Goal: Information Seeking & Learning: Learn about a topic

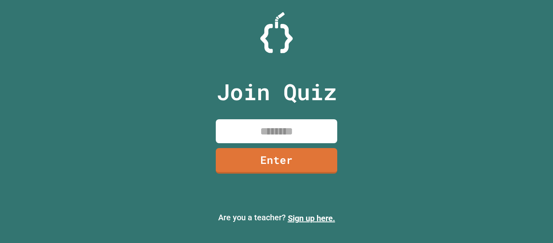
click at [275, 137] on input at bounding box center [277, 131] width 122 height 24
type input "********"
click at [292, 159] on link "Enter" at bounding box center [277, 159] width 120 height 27
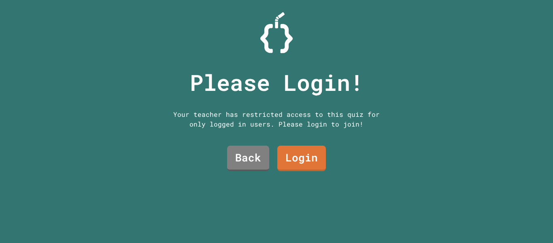
click at [305, 150] on link "Login" at bounding box center [302, 158] width 49 height 26
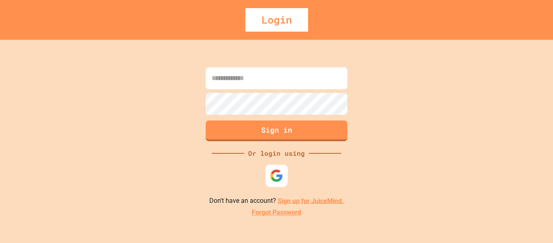
click at [272, 177] on img at bounding box center [276, 175] width 13 height 13
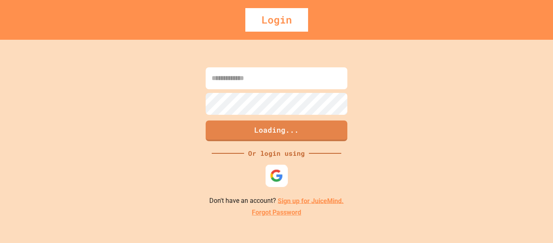
click at [282, 173] on img at bounding box center [276, 175] width 13 height 13
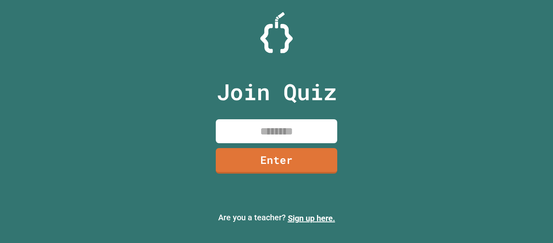
click at [304, 128] on input at bounding box center [277, 131] width 122 height 24
type input "********"
click at [295, 166] on link "Enter" at bounding box center [276, 160] width 123 height 26
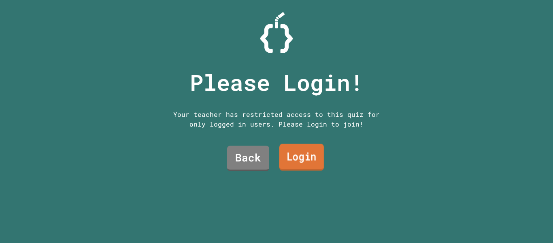
click at [297, 156] on link "Login" at bounding box center [302, 157] width 45 height 27
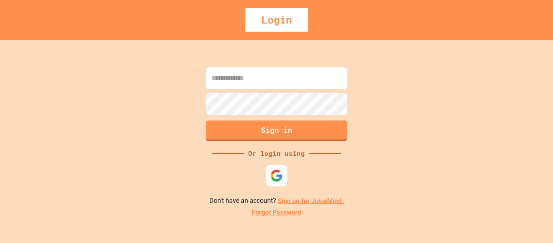
click at [268, 176] on div at bounding box center [276, 175] width 21 height 21
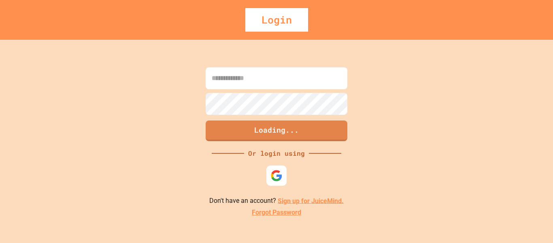
click at [407, 62] on div "Loading... Or login using Don't have an account? Sign up for JuiceMind. Forgot …" at bounding box center [276, 141] width 553 height 203
click at [294, 81] on input at bounding box center [277, 78] width 142 height 22
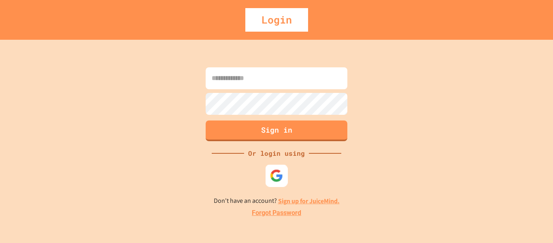
click at [280, 172] on img at bounding box center [276, 175] width 13 height 13
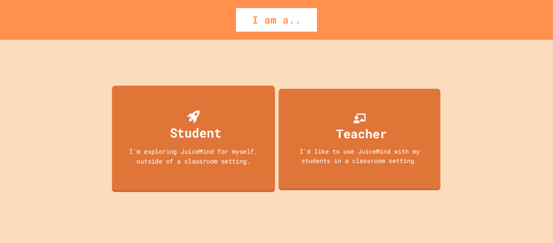
click at [239, 138] on div "Student I'm exploring JuiceMind for myself, outside of a classroom setting." at bounding box center [193, 138] width 163 height 107
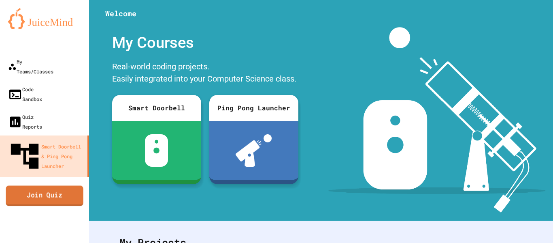
click at [51, 185] on link "Join Quiz" at bounding box center [45, 195] width 78 height 20
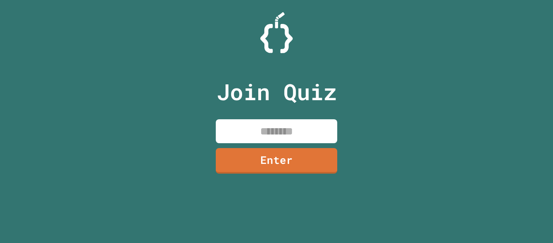
click at [241, 125] on input at bounding box center [277, 131] width 122 height 24
type input "********"
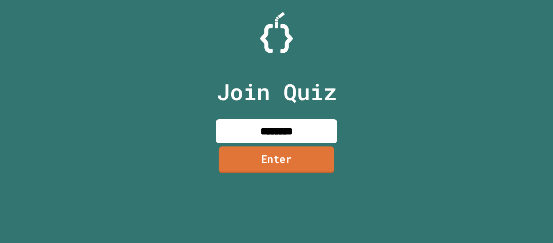
click at [256, 158] on link "Enter" at bounding box center [276, 159] width 115 height 27
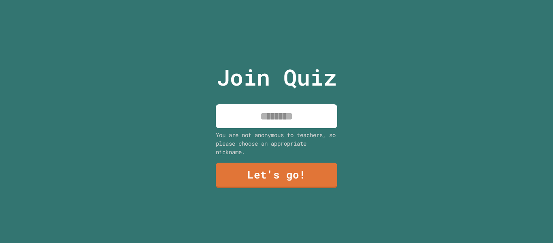
click at [282, 119] on input at bounding box center [277, 116] width 122 height 24
type input "*"
type input "********"
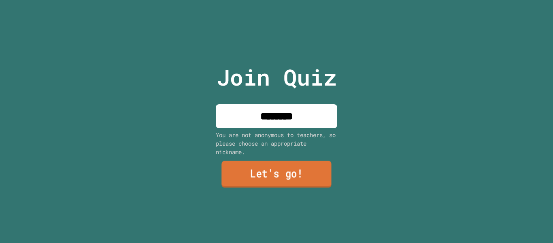
click at [274, 176] on link "Let's go!" at bounding box center [277, 174] width 110 height 27
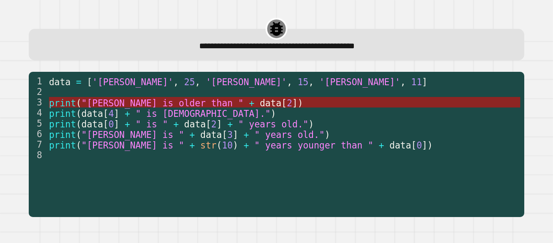
click at [160, 102] on span ""[PERSON_NAME] is older than "" at bounding box center [162, 102] width 162 height 11
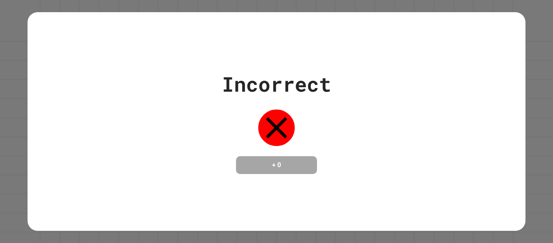
click at [160, 102] on div "Incorrect + 0" at bounding box center [277, 121] width 498 height 105
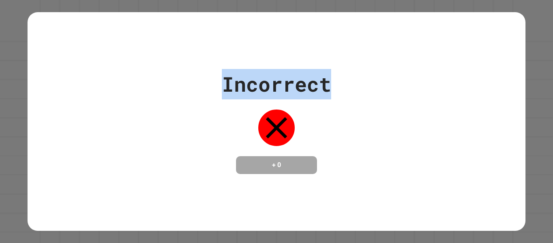
click at [160, 102] on div "Incorrect + 0" at bounding box center [277, 121] width 498 height 105
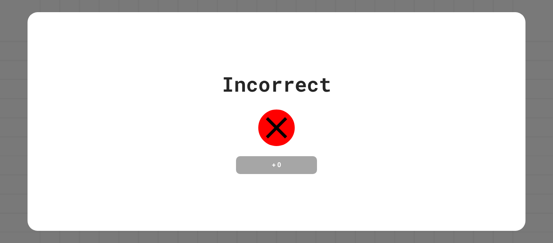
click at [288, 140] on div "Incorrect + 0" at bounding box center [276, 121] width 109 height 105
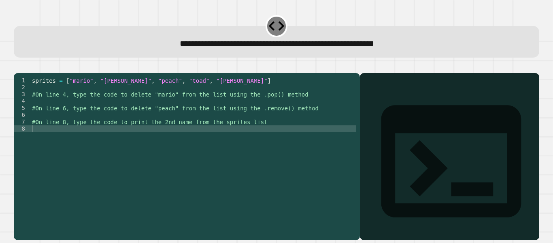
click at [212, 111] on div "sprites = [ "mario" , "[PERSON_NAME]" , "peach" , "toad" , "[PERSON_NAME]" ] #O…" at bounding box center [193, 149] width 326 height 145
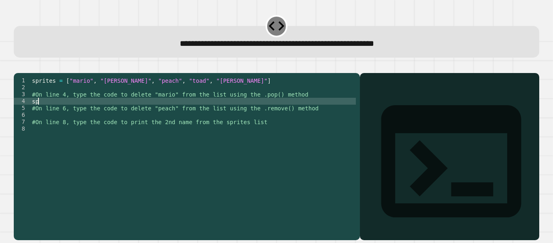
type textarea "*"
click at [148, 112] on div "sprites = [ "mario" , "[PERSON_NAME]" , "peach" , "toad" , "[PERSON_NAME]" ] #O…" at bounding box center [193, 149] width 326 height 145
type textarea "**********"
click at [18, 66] on icon "button" at bounding box center [18, 66] width 0 height 0
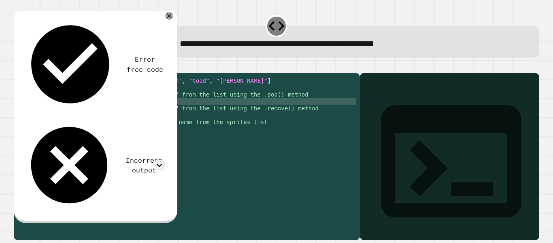
click at [88, 110] on div "sprites = [ "mario" , "[PERSON_NAME]" , "peach" , "toad" , "[PERSON_NAME]" ] #O…" at bounding box center [193, 149] width 326 height 145
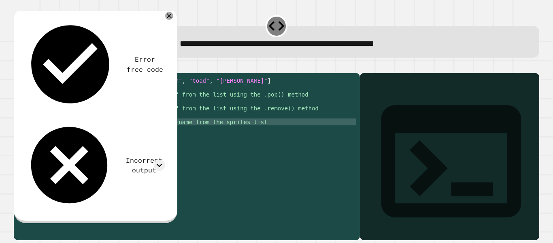
click at [130, 130] on div "sprites = [ "mario" , "[PERSON_NAME]" , "peach" , "toad" , "[PERSON_NAME]" ] #O…" at bounding box center [193, 149] width 326 height 145
click at [128, 114] on div "sprites = [ "mario" , "[PERSON_NAME]" , "peach" , "toad" , "[PERSON_NAME]" ] #O…" at bounding box center [193, 149] width 326 height 145
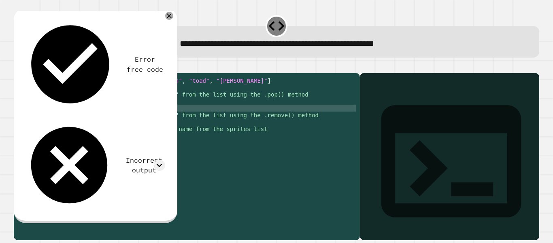
scroll to position [0, 1]
click at [72, 113] on div "sprites = [ "mario" , "[PERSON_NAME]" , "peach" , "toad" , "[PERSON_NAME]" ] #O…" at bounding box center [193, 149] width 326 height 145
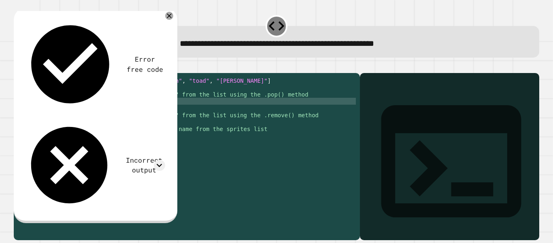
scroll to position [0, 4]
click at [74, 122] on div "sprites = [ "mario" , "[PERSON_NAME]" , "peach" , "toad" , "[PERSON_NAME]" ] #O…" at bounding box center [193, 149] width 326 height 145
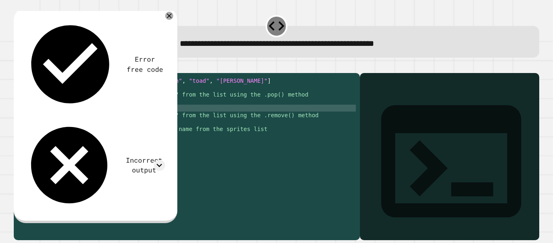
scroll to position [0, 3]
click at [18, 66] on icon "button" at bounding box center [18, 66] width 0 height 0
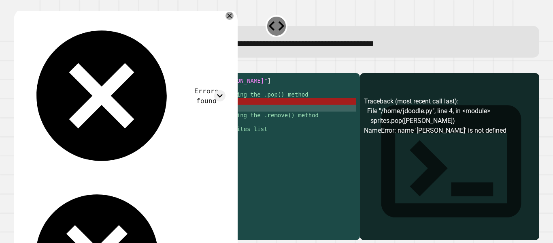
click at [87, 113] on div "sprites = [ "mario" , "[PERSON_NAME]" , "peach" , "toad" , "[PERSON_NAME]" ] #O…" at bounding box center [193, 149] width 326 height 145
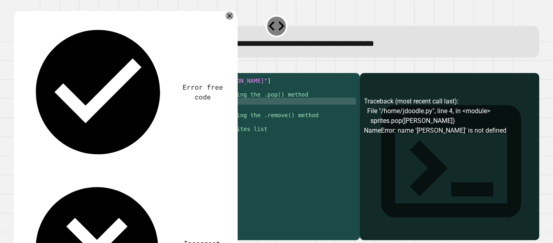
scroll to position [0, 2]
click at [18, 66] on icon "button" at bounding box center [18, 66] width 0 height 0
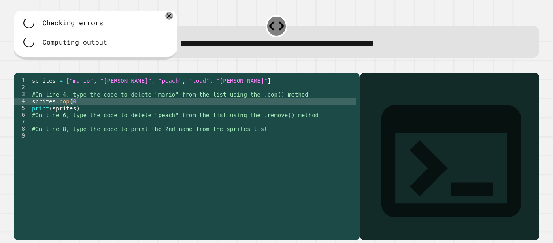
click at [87, 114] on div "sprites = [ "mario" , "[PERSON_NAME]" , "peach" , "toad" , "[PERSON_NAME]" ] #O…" at bounding box center [193, 149] width 326 height 145
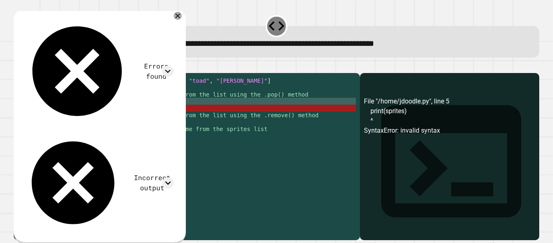
click at [81, 120] on div "sprites = [ "mario" , "[PERSON_NAME]" , "peach" , "toad" , "[PERSON_NAME]" ] #O…" at bounding box center [193, 149] width 326 height 145
type textarea "**********"
click at [18, 66] on icon "button" at bounding box center [18, 66] width 0 height 0
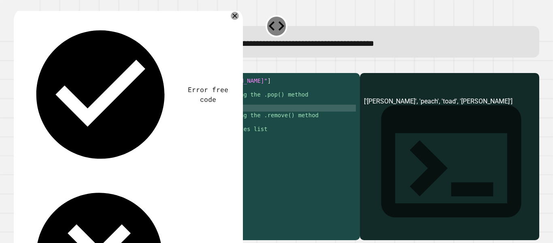
click at [58, 133] on div "sprites = [ "mario" , "[PERSON_NAME]" , "peach" , "toad" , "[PERSON_NAME]" ] #O…" at bounding box center [193, 149] width 326 height 145
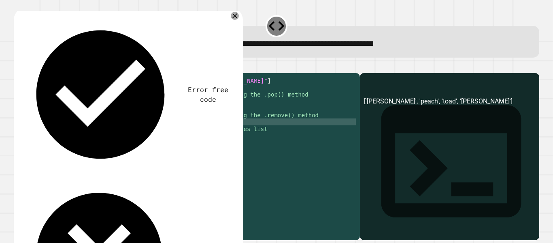
scroll to position [0, 3]
type textarea "**********"
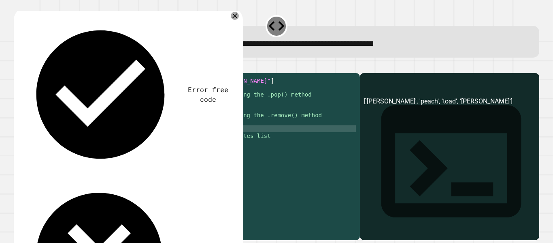
type textarea "*"
click at [18, 66] on icon "button" at bounding box center [18, 66] width 0 height 0
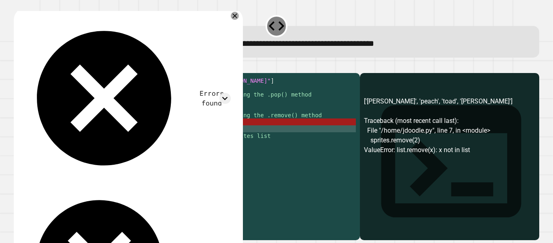
click at [85, 133] on div "sprites = [ "mario" , "[PERSON_NAME]" , "peach" , "toad" , "[PERSON_NAME]" ] #O…" at bounding box center [195, 149] width 323 height 145
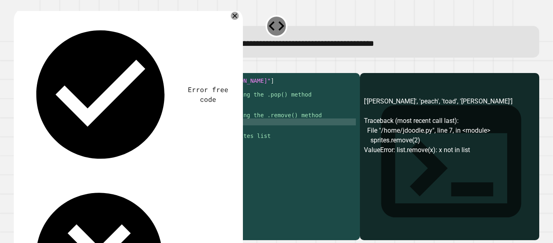
scroll to position [0, 3]
type textarea "**********"
click at [18, 66] on icon "button" at bounding box center [18, 66] width 0 height 0
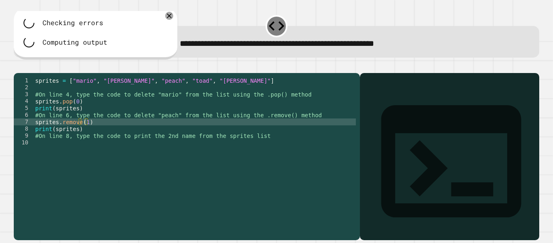
click at [73, 158] on div "sprites = [ "mario" , "[PERSON_NAME]" , "peach" , "toad" , "[PERSON_NAME]" ] #O…" at bounding box center [195, 149] width 323 height 145
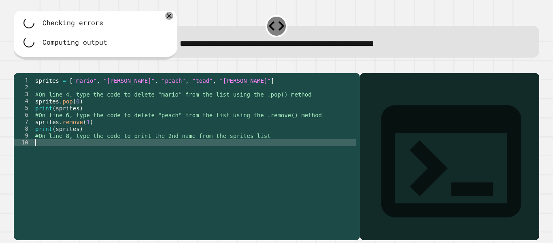
scroll to position [0, 0]
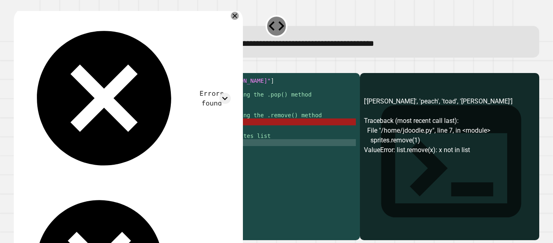
click at [83, 133] on div "sprites = [ "mario" , "[PERSON_NAME]" , "peach" , "toad" , "[PERSON_NAME]" ] #O…" at bounding box center [195, 149] width 323 height 145
click at [85, 133] on div "sprites = [ "mario" , "[PERSON_NAME]" , "peach" , "toad" , "[PERSON_NAME]" ] #O…" at bounding box center [195, 149] width 323 height 145
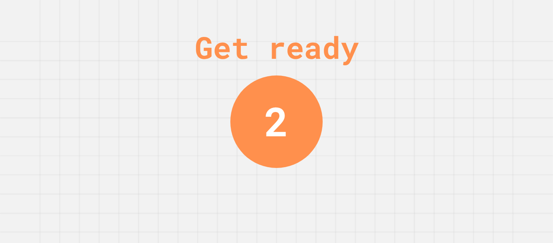
click at [274, 63] on div "Get ready" at bounding box center [277, 47] width 164 height 46
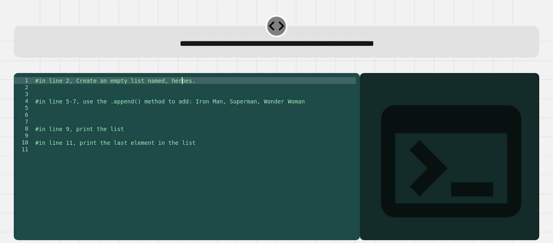
click at [186, 94] on div "#in line 2, Create an empty list named, heroes. #in line 5-7, use the .append()…" at bounding box center [195, 149] width 323 height 145
click at [167, 98] on div "#in line 2, Create an empty list named, heroes. #in line 5-7, use the .append()…" at bounding box center [195, 149] width 323 height 145
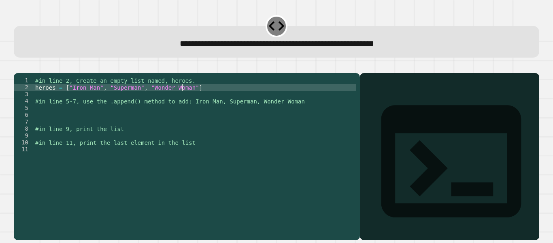
scroll to position [0, 11]
click at [138, 102] on div "#in line 2, Create an empty list named, heroes. heroes = [ "Iron Man" , "Superm…" at bounding box center [195, 149] width 323 height 145
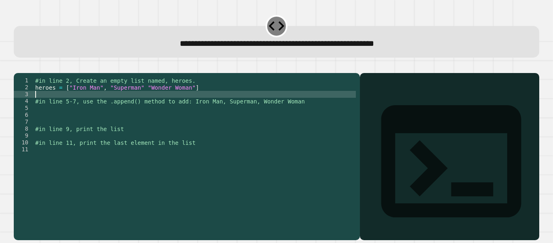
click at [100, 102] on div "#in line 2, Create an empty list named, heroes. heroes = [ "Iron Man" , "Superm…" at bounding box center [195, 149] width 323 height 145
click at [106, 90] on div "#in line 2, Create an empty list named, heroes. heroes = [ "Iron Man" , "Superm…" at bounding box center [195, 149] width 323 height 145
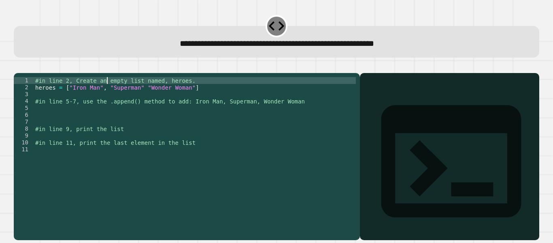
click at [105, 94] on div "#in line 2, Create an empty list named, heroes. heroes = [ "Iron Man" , "Superm…" at bounding box center [195, 149] width 323 height 145
click at [103, 99] on div "#in line 2, Create an empty list named, heroes. heroes = [ "Iron Man" , "Superm…" at bounding box center [195, 149] width 323 height 145
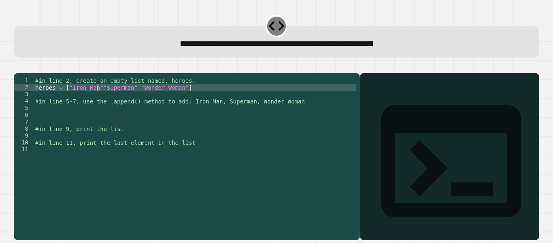
type textarea "**********"
click at [104, 122] on div "#in line 2, Create an empty list named, heroes. heroes = [ "Iron Man" "Superman…" at bounding box center [195, 149] width 323 height 145
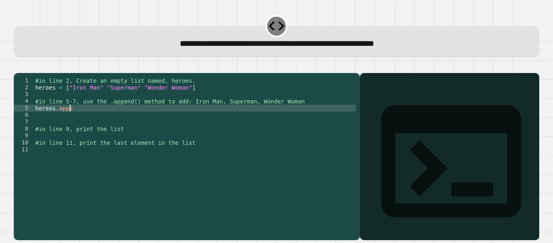
scroll to position [0, 2]
click at [122, 121] on div "#in line 2, Create an empty list named, heroes. heroes = [ "Iron Man" "Superman…" at bounding box center [195, 149] width 323 height 145
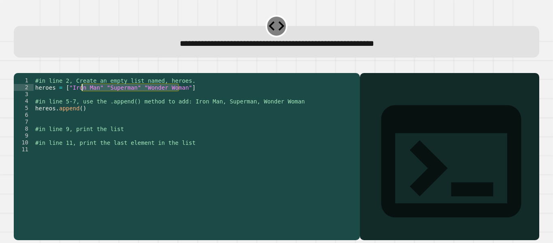
drag, startPoint x: 179, startPoint y: 98, endPoint x: 78, endPoint y: 99, distance: 100.9
click at [78, 99] on div "#in line 2, Create an empty list named, heroes. heroes = [ "Iron Man" "Superman…" at bounding box center [195, 149] width 323 height 145
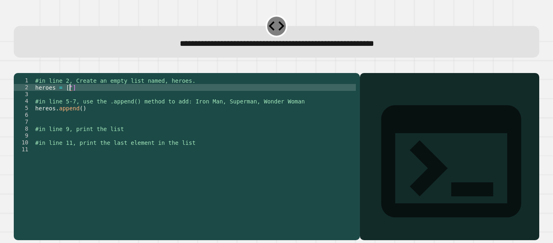
scroll to position [0, 2]
click at [81, 98] on div "#in line 2, Create an empty list named, heroes. heroes = [ ] #in line 5-7, use …" at bounding box center [195, 149] width 323 height 145
type textarea "**********"
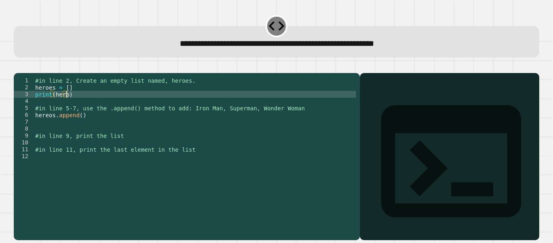
scroll to position [0, 2]
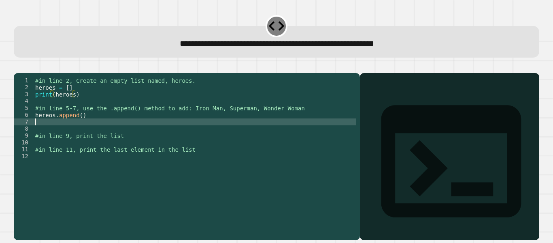
click at [88, 131] on div "#in line 2, Create an empty list named, heroes. heroes = [ ] print ( heroes ) #…" at bounding box center [195, 149] width 323 height 145
click at [94, 127] on div "#in line 2, Create an empty list named, heroes. heroes = [ ] print ( heroes ) #…" at bounding box center [195, 149] width 323 height 145
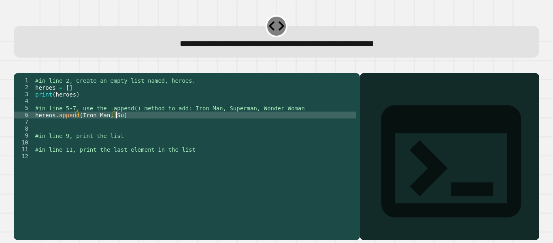
scroll to position [0, 6]
click at [78, 127] on div "#in line 2, Create an empty list named, heroes. heroes = [ ] print ( heroes ) #…" at bounding box center [195, 149] width 323 height 145
click at [107, 126] on div "#in line 2, Create an empty list named, heroes. heroes = [ ] print ( heroes ) #…" at bounding box center [195, 149] width 323 height 145
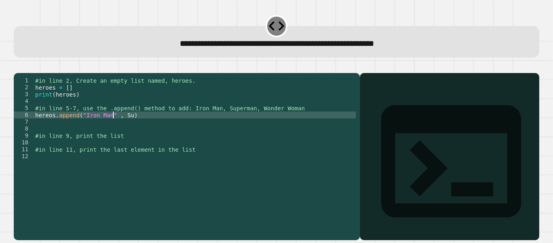
click at [129, 124] on div "#in line 2, Create an empty list named, heroes. heroes = [ ] print ( heroes ) #…" at bounding box center [195, 149] width 323 height 145
type textarea "**********"
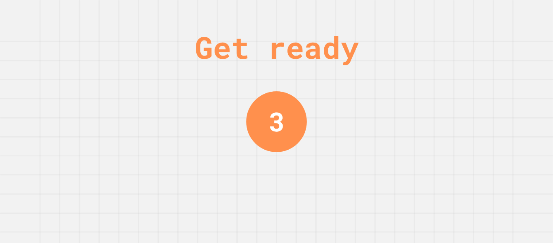
click at [223, 135] on div "Get ready 3" at bounding box center [276, 121] width 553 height 243
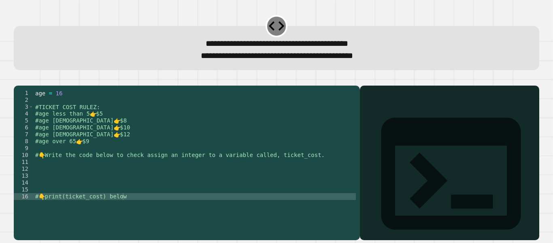
click at [216, 112] on div "age = [DEMOGRAPHIC_DATA] #TICKET COST RULEZ: #age less than 5 👉 $5 #age [DEMOGR…" at bounding box center [195, 155] width 323 height 131
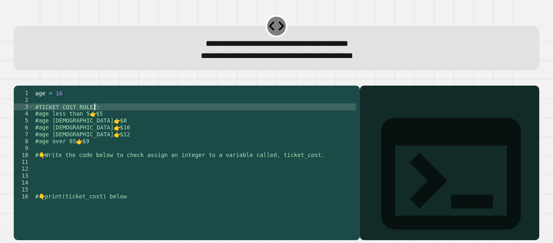
click at [201, 117] on div "age = [DEMOGRAPHIC_DATA] #TICKET COST RULEZ: #age less than 5 👉 $5 #age [DEMOGR…" at bounding box center [195, 155] width 323 height 131
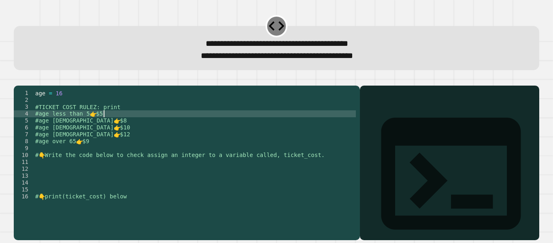
click at [126, 124] on div "age = [DEMOGRAPHIC_DATA] #TICKET COST RULEZ: print #age less than 5 👉 $5 #age […" at bounding box center [195, 155] width 323 height 131
type textarea "**********"
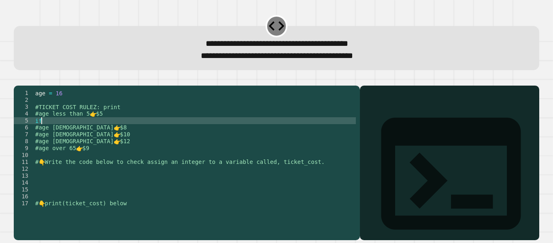
click at [73, 133] on div "age = [DEMOGRAPHIC_DATA] #TICKET COST RULEZ: print #age less than 5 👉 $5 if #ag…" at bounding box center [195, 155] width 323 height 131
type textarea "*"
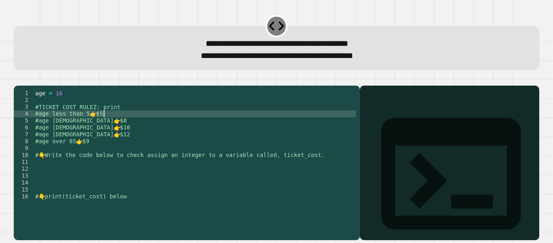
click at [118, 119] on div "age = [DEMOGRAPHIC_DATA] #TICKET COST RULEZ: print #age less than 5 👉 $5 #age […" at bounding box center [195, 155] width 323 height 131
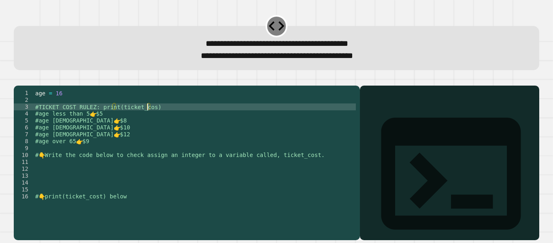
scroll to position [0, 8]
click at [143, 126] on div "age = [DEMOGRAPHIC_DATA] #TICKET COST RULEZ: print(ticket_cost) #age less than …" at bounding box center [195, 155] width 323 height 131
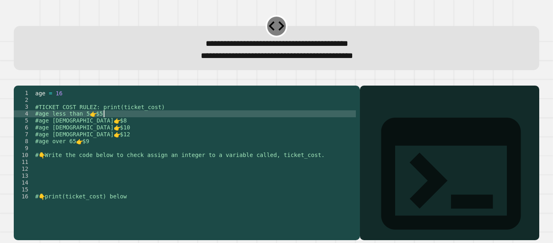
scroll to position [0, 4]
type textarea "**********"
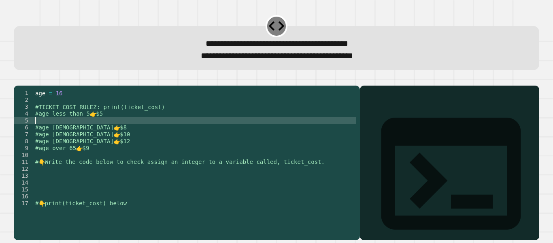
type textarea "*"
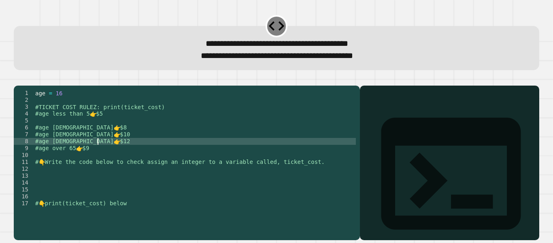
click at [140, 154] on div "age = [DEMOGRAPHIC_DATA] #TICKET COST RULEZ: print(ticket_cost) #age less than …" at bounding box center [195, 155] width 323 height 131
click at [141, 162] on div "age = [DEMOGRAPHIC_DATA] #TICKET COST RULEZ: print(ticket_cost) #age less than …" at bounding box center [195, 155] width 323 height 131
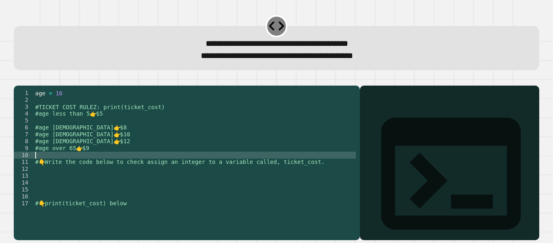
click at [127, 165] on div "age = [DEMOGRAPHIC_DATA] #TICKET COST RULEZ: print(ticket_cost) #age less than …" at bounding box center [195, 155] width 323 height 131
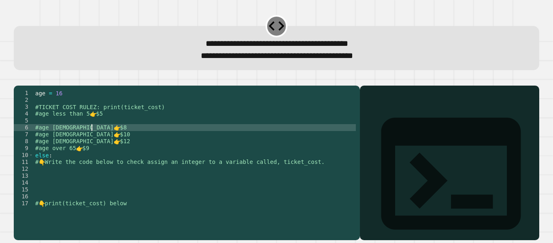
click at [117, 136] on div "age = [DEMOGRAPHIC_DATA] #TICKET COST RULEZ: print(ticket_cost) #age less than …" at bounding box center [195, 155] width 323 height 131
type textarea "**********"
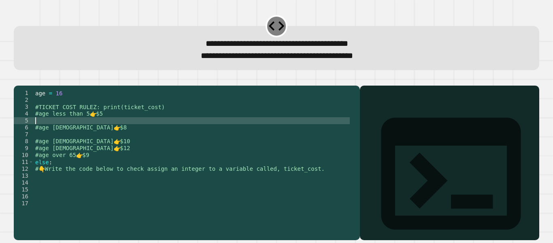
click at [129, 131] on div "age = [DEMOGRAPHIC_DATA] #TICKET COST RULEZ: print(ticket_cost) #age less than …" at bounding box center [192, 155] width 316 height 131
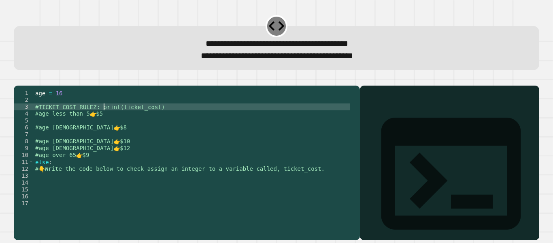
click at [103, 120] on div "age = [DEMOGRAPHIC_DATA] #TICKET COST RULEZ: print(ticket_cost) #age less than …" at bounding box center [192, 155] width 316 height 131
click at [101, 119] on div "age = [DEMOGRAPHIC_DATA] #TICKET COST RULEZ: print(ticket_cost) #age less than …" at bounding box center [192, 148] width 316 height 117
click at [99, 119] on div "age = [DEMOGRAPHIC_DATA] #TICKET COST RULEZ: print(ticket_cost) #age less than …" at bounding box center [192, 155] width 316 height 131
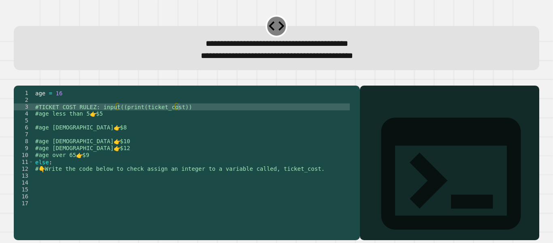
click at [18, 79] on icon "button" at bounding box center [18, 79] width 0 height 0
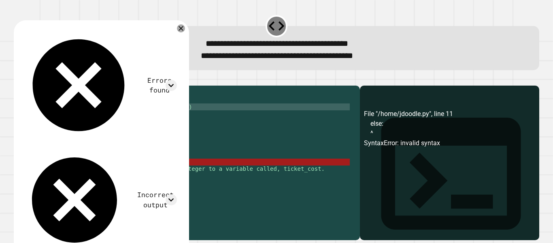
scroll to position [0, 0]
click at [87, 132] on div "age = [DEMOGRAPHIC_DATA] #TICKET COST RULEZ: input((print(ticket_cost)) #age le…" at bounding box center [192, 155] width 316 height 131
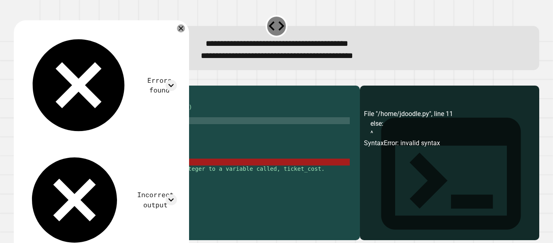
click at [95, 113] on div "age = [DEMOGRAPHIC_DATA] #TICKET COST RULEZ: input((print(ticket_cost)) #age le…" at bounding box center [192, 155] width 316 height 131
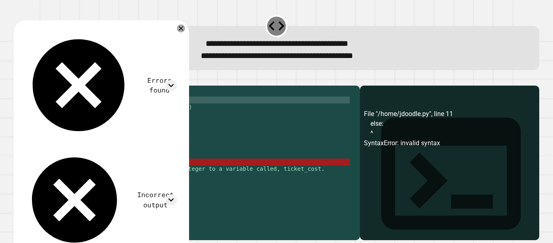
click at [95, 113] on div "age = [DEMOGRAPHIC_DATA] #TICKET COST RULEZ: input((print(ticket_cost)) #age le…" at bounding box center [192, 155] width 316 height 131
click at [100, 117] on div "age = [DEMOGRAPHIC_DATA] #TICKET COST RULEZ: input((print(ticket_cost)) #age le…" at bounding box center [192, 155] width 316 height 131
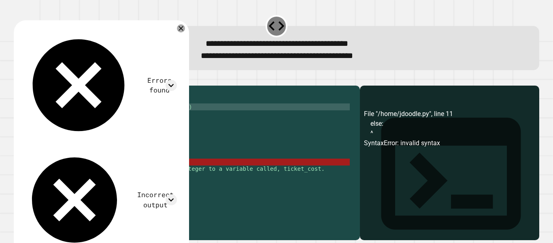
click at [100, 117] on div "age = [DEMOGRAPHIC_DATA] #TICKET COST RULEZ: input((print(ticket_cost)) #age le…" at bounding box center [192, 155] width 316 height 131
click at [122, 117] on div "age = [DEMOGRAPHIC_DATA] #TICKET COST RULEZ: input((print(ticket_cost)) #age le…" at bounding box center [192, 148] width 316 height 117
click at [108, 118] on div "age = [DEMOGRAPHIC_DATA] #TICKET COST RULEZ: input((print(ticket_cost)) #age le…" at bounding box center [192, 155] width 316 height 131
drag, startPoint x: 96, startPoint y: 118, endPoint x: 199, endPoint y: 116, distance: 102.5
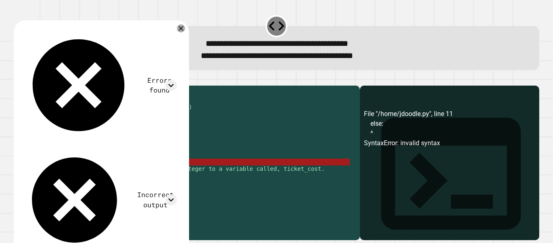
click at [199, 116] on div "age = [DEMOGRAPHIC_DATA] #TICKET COST RULEZ: input((print(ticket_cost)) #age le…" at bounding box center [192, 155] width 316 height 131
click at [151, 105] on div "age = [DEMOGRAPHIC_DATA] #TICKET COST RULEZ: input((print(ticket_cost)) #age le…" at bounding box center [192, 155] width 316 height 131
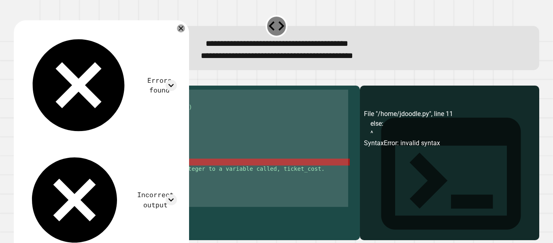
click at [151, 105] on div "age = [DEMOGRAPHIC_DATA] #TICKET COST RULEZ: input((print(ticket_cost)) #age le…" at bounding box center [192, 155] width 316 height 131
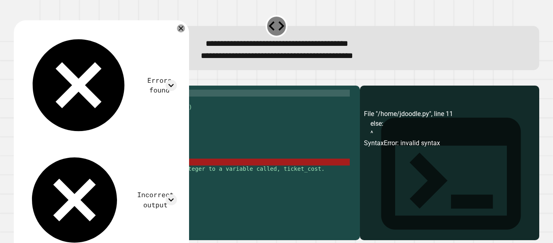
click at [151, 105] on div "age = [DEMOGRAPHIC_DATA] #TICKET COST RULEZ: input((print(ticket_cost)) #age le…" at bounding box center [192, 155] width 316 height 131
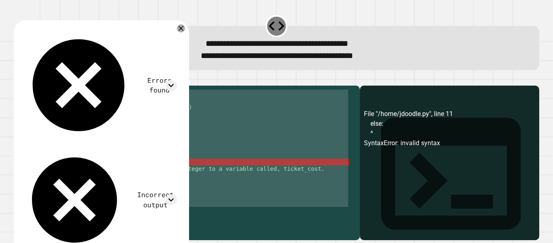
click at [190, 116] on div "age = [DEMOGRAPHIC_DATA] #TICKET COST RULEZ: input((print(ticket_cost)) #age le…" at bounding box center [192, 148] width 316 height 117
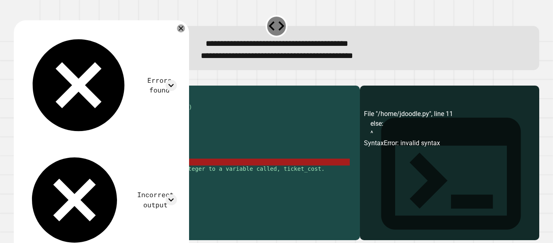
drag, startPoint x: 190, startPoint y: 116, endPoint x: 98, endPoint y: 118, distance: 92.4
click at [98, 118] on div "age = [DEMOGRAPHIC_DATA] #TICKET COST RULEZ: input((print(ticket_cost)) #age le…" at bounding box center [192, 155] width 316 height 131
type textarea "**********"
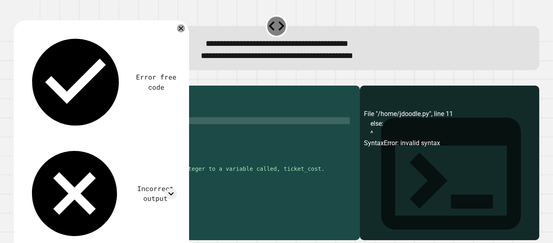
click at [88, 130] on div "age = [DEMOGRAPHIC_DATA] #TICKET COST RULEZ: #age less than 5 👉 $5 #age [DEMOGR…" at bounding box center [192, 155] width 316 height 131
type textarea "**********"
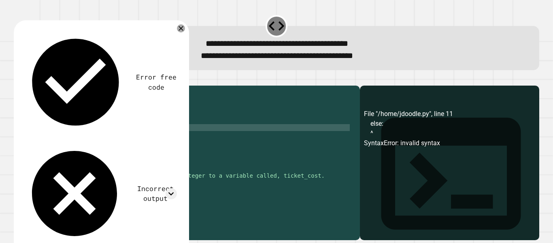
click at [65, 139] on div "age = [DEMOGRAPHIC_DATA] #TICKET COST RULEZ: #age less than 5 👉 $5 if age < [DE…" at bounding box center [192, 155] width 316 height 131
type textarea "*"
type textarea "**********"
click at [18, 79] on icon "button" at bounding box center [18, 79] width 0 height 0
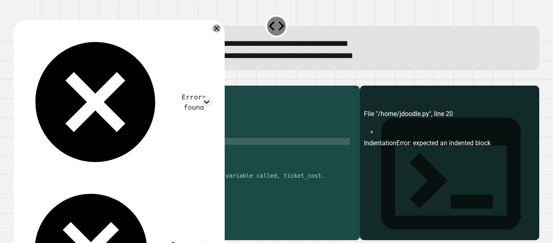
click at [118, 154] on div "age = [DEMOGRAPHIC_DATA] #TICKET COST RULEZ: #age less than 5 👉 $5 if age < [DE…" at bounding box center [192, 155] width 316 height 131
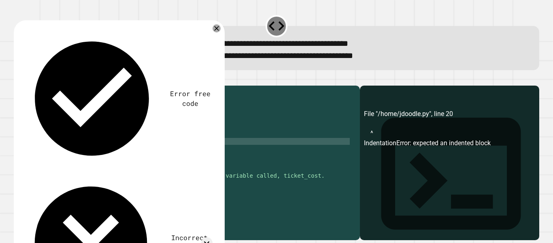
scroll to position [0, 4]
type textarea "**********"
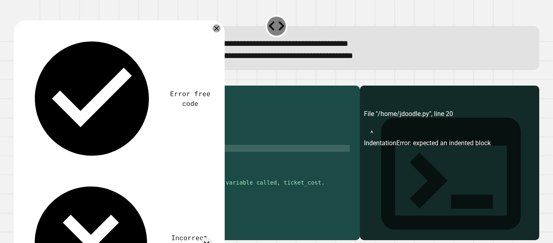
scroll to position [0, 0]
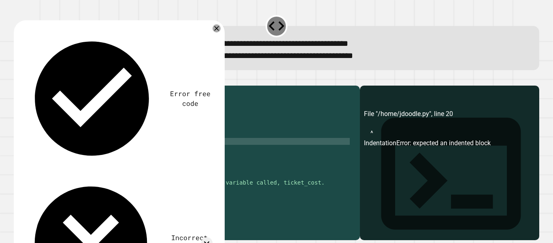
click at [36, 154] on div "age = [DEMOGRAPHIC_DATA] #TICKET COST RULEZ: #age less than 5 👉 $5 if age < [DE…" at bounding box center [192, 155] width 316 height 131
type textarea "**********"
click at [68, 160] on div "age = [DEMOGRAPHIC_DATA] #TICKET COST RULEZ: #age less than 5 👉 $5 if age < [DE…" at bounding box center [192, 155] width 316 height 131
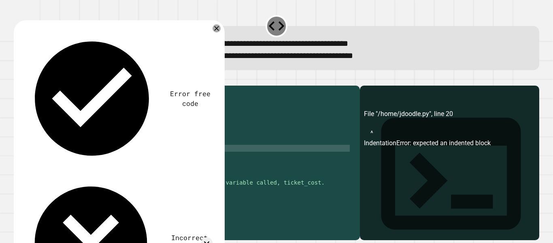
scroll to position [0, 4]
click at [18, 79] on icon "button" at bounding box center [18, 79] width 0 height 0
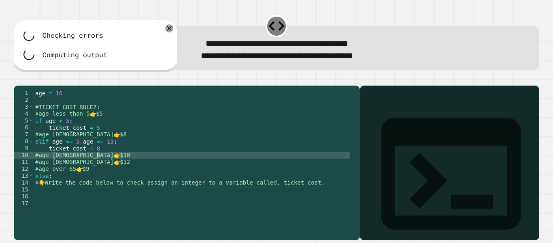
click at [118, 169] on div "age = [DEMOGRAPHIC_DATA] #TICKET COST RULEZ: #age less than 5 👉 $5 if age < [DE…" at bounding box center [192, 155] width 316 height 131
type textarea "**********"
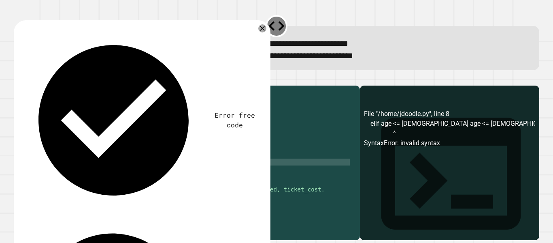
scroll to position [0, 4]
type textarea "**********"
type textarea "*"
type textarea "**********"
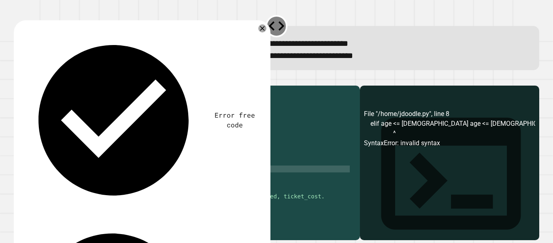
scroll to position [0, 4]
click at [113, 187] on div "age = [DEMOGRAPHIC_DATA] #TICKET COST RULEZ: #age less than 5 👉 $5 if age < [DE…" at bounding box center [192, 155] width 316 height 131
type textarea "**********"
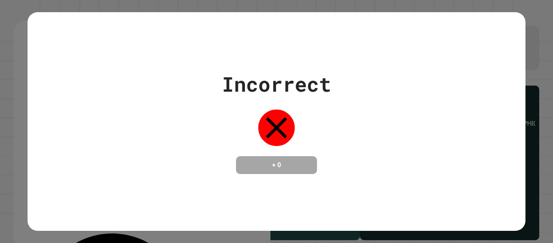
scroll to position [0, 2]
type textarea "**********"
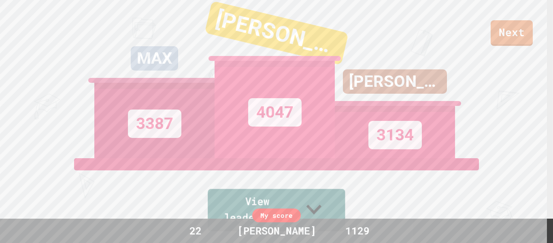
click at [323, 208] on icon at bounding box center [314, 209] width 30 height 32
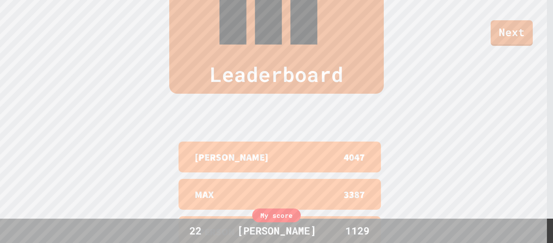
scroll to position [338, 0]
click at [507, 47] on div "Leaderboard [PERSON_NAME] 4047 MAX 3387 [PERSON_NAME] 3134 [PERSON_NAME] 2954 […" at bounding box center [276, 131] width 553 height 452
click at [503, 32] on link "Next" at bounding box center [512, 32] width 41 height 27
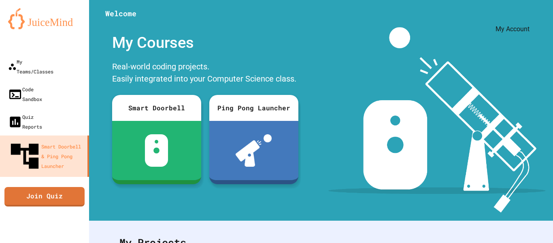
click at [529, 20] on div "My Account" at bounding box center [529, 20] width 0 height 0
drag, startPoint x: 522, startPoint y: 15, endPoint x: 393, endPoint y: -42, distance: 140.9
click at [393, 0] on html "We are updating our servers at 9:30PM EST [DATE]. [PERSON_NAME] should continue…" at bounding box center [276, 121] width 553 height 243
